Goal: Navigation & Orientation: Find specific page/section

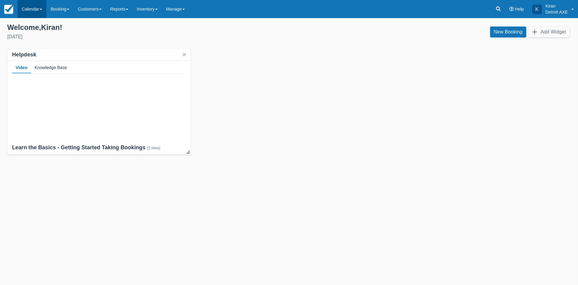
click at [27, 7] on link "Calendar" at bounding box center [31, 9] width 29 height 18
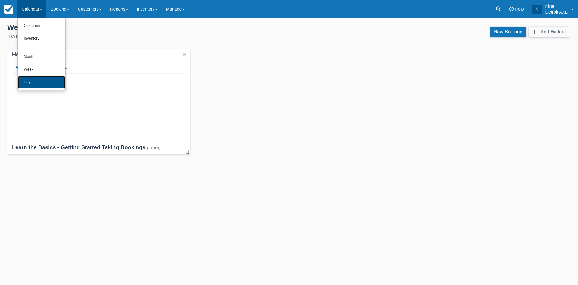
click at [41, 85] on link "Day" at bounding box center [42, 82] width 48 height 13
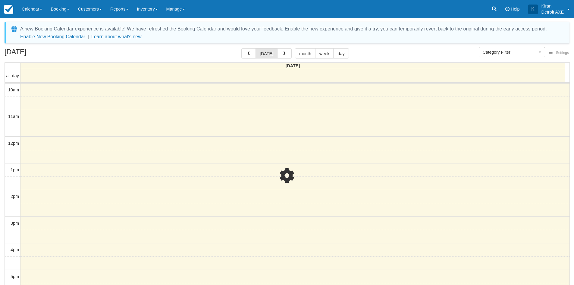
select select
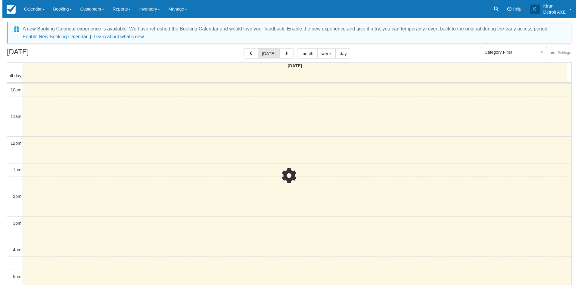
scroll to position [134, 0]
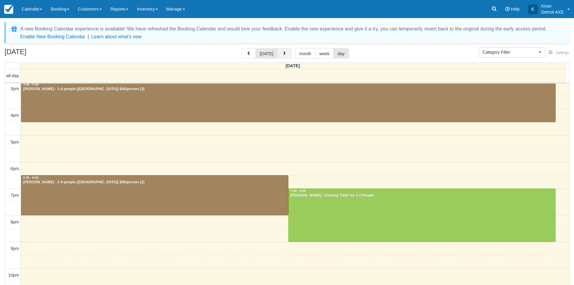
click at [284, 55] on span "button" at bounding box center [284, 54] width 4 height 4
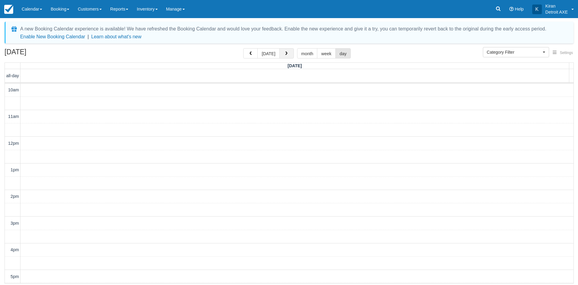
scroll to position [160, 0]
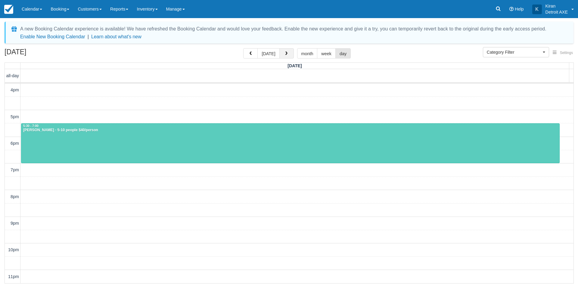
click at [285, 52] on span "button" at bounding box center [286, 54] width 4 height 4
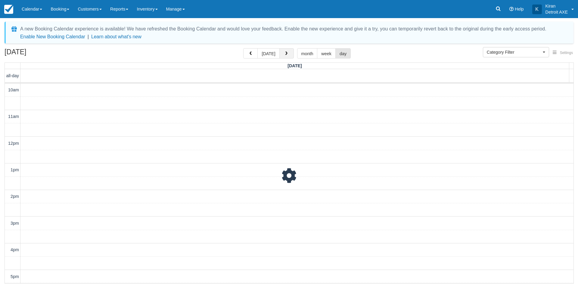
scroll to position [160, 0]
click at [285, 52] on span "button" at bounding box center [286, 54] width 4 height 4
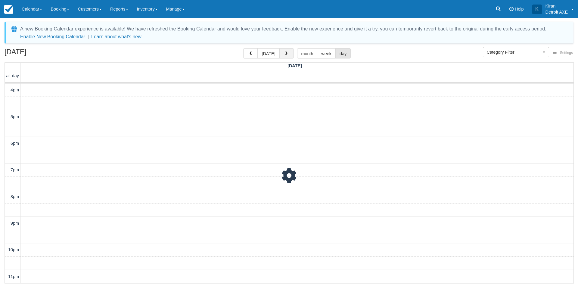
click at [285, 52] on span "button" at bounding box center [286, 54] width 4 height 4
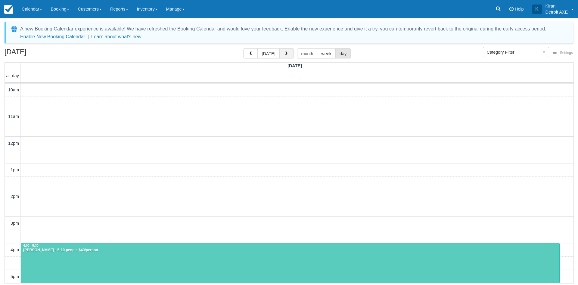
click at [285, 52] on span "button" at bounding box center [286, 54] width 4 height 4
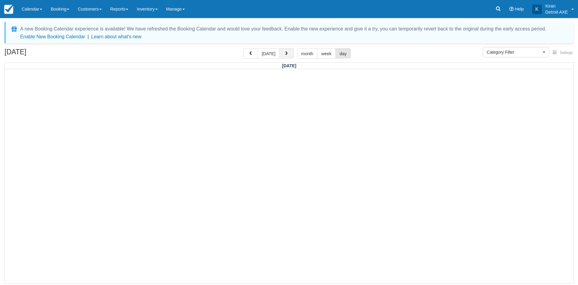
click at [285, 52] on span "button" at bounding box center [286, 54] width 4 height 4
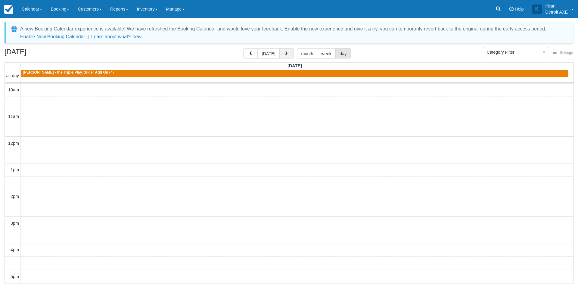
scroll to position [160, 0]
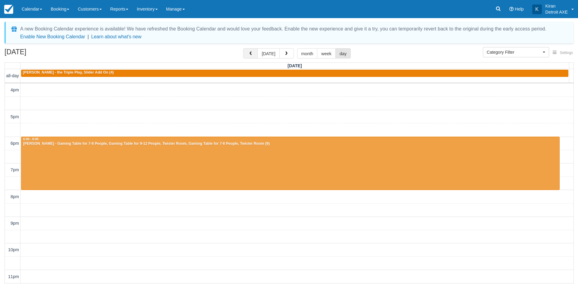
click at [254, 58] on button "button" at bounding box center [250, 53] width 14 height 10
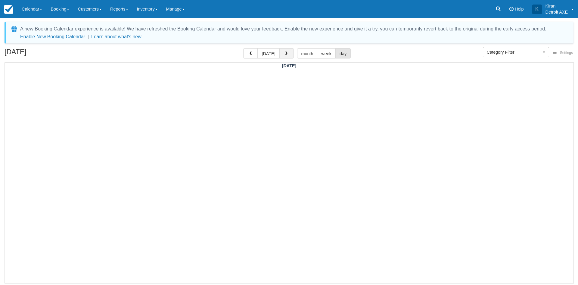
click at [284, 55] on span "button" at bounding box center [286, 54] width 4 height 4
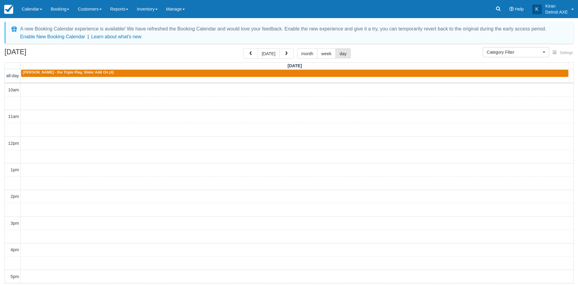
scroll to position [160, 0]
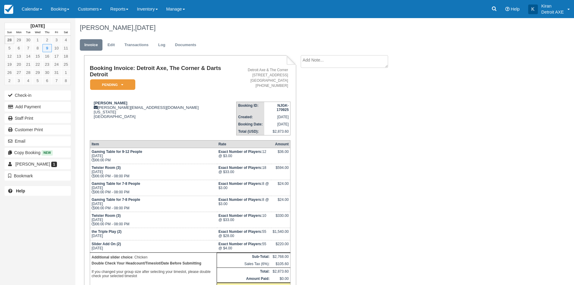
click at [378, 199] on div "Booking Invoice: Detroit Axe, The Corner & Darts Detroit Pending   Reserved Dep…" at bounding box center [240, 191] width 331 height 273
